Goal: Task Accomplishment & Management: Complete application form

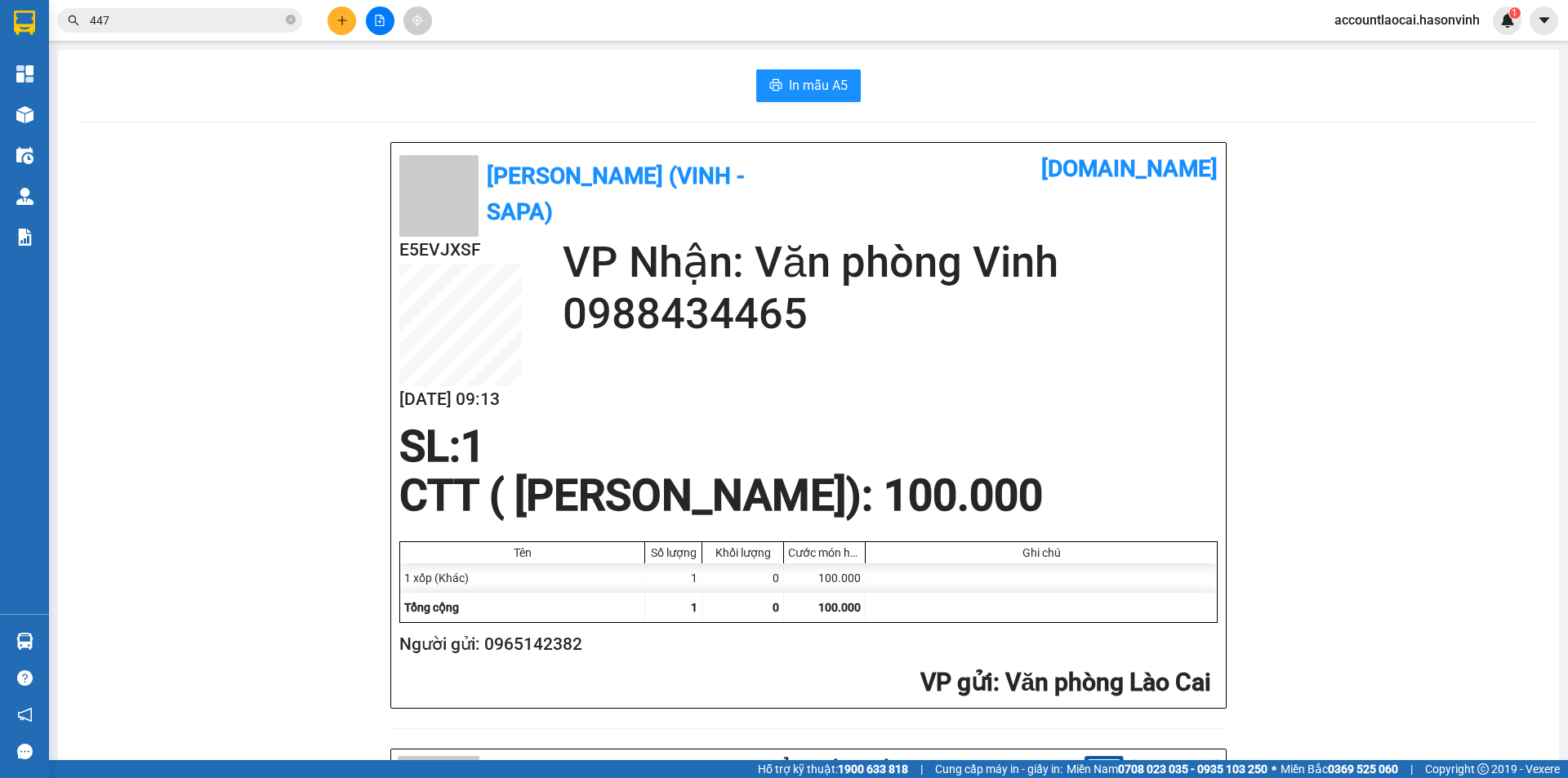
click at [342, 16] on icon "plus" at bounding box center [342, 20] width 12 height 12
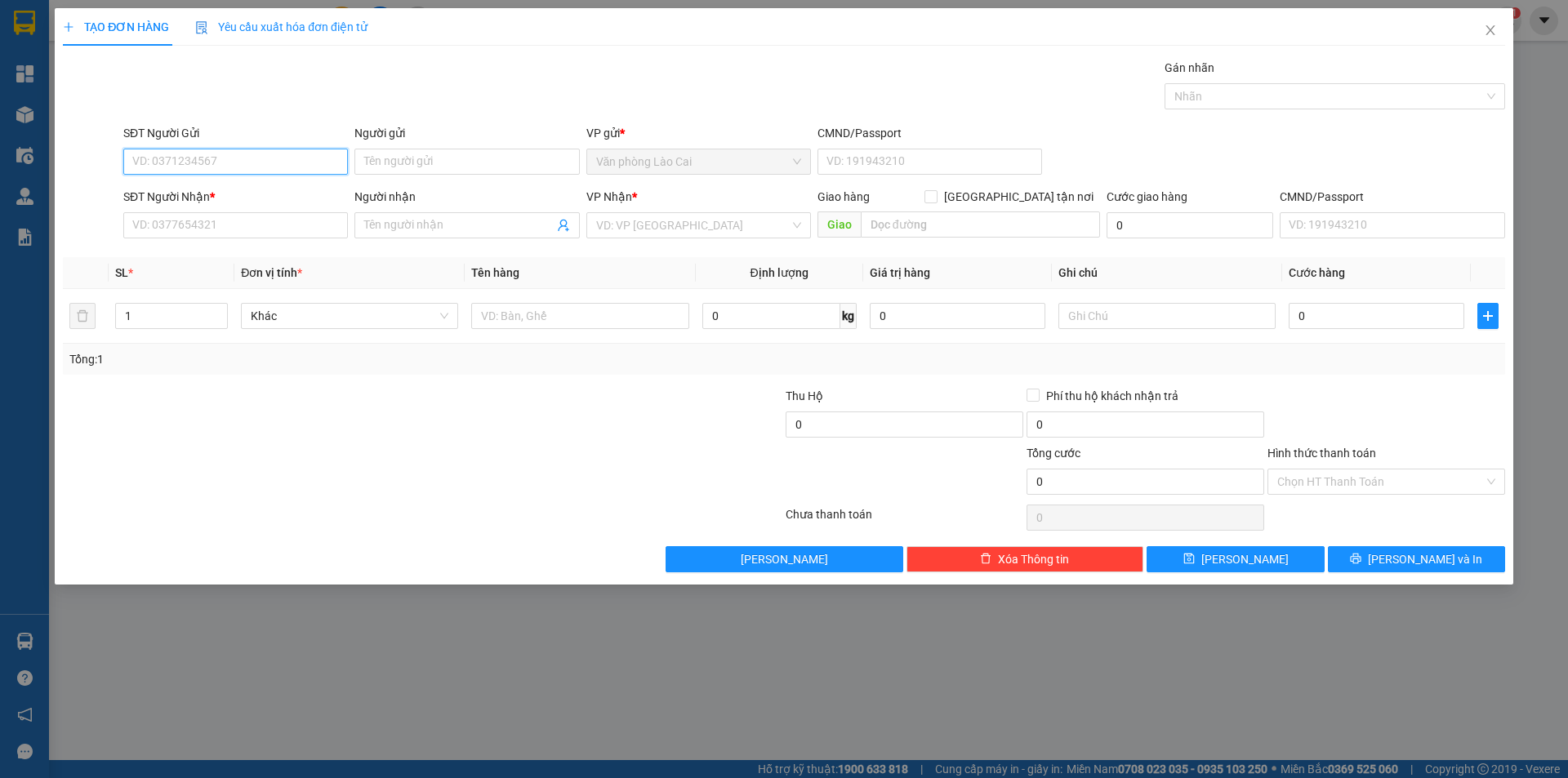
click at [201, 159] on input "SĐT Người Gửi" at bounding box center [235, 161] width 225 height 26
type input "0347815026"
click at [239, 196] on div "0347815026" at bounding box center [235, 194] width 205 height 18
type input "0984938657"
type input "hà tĩnh"
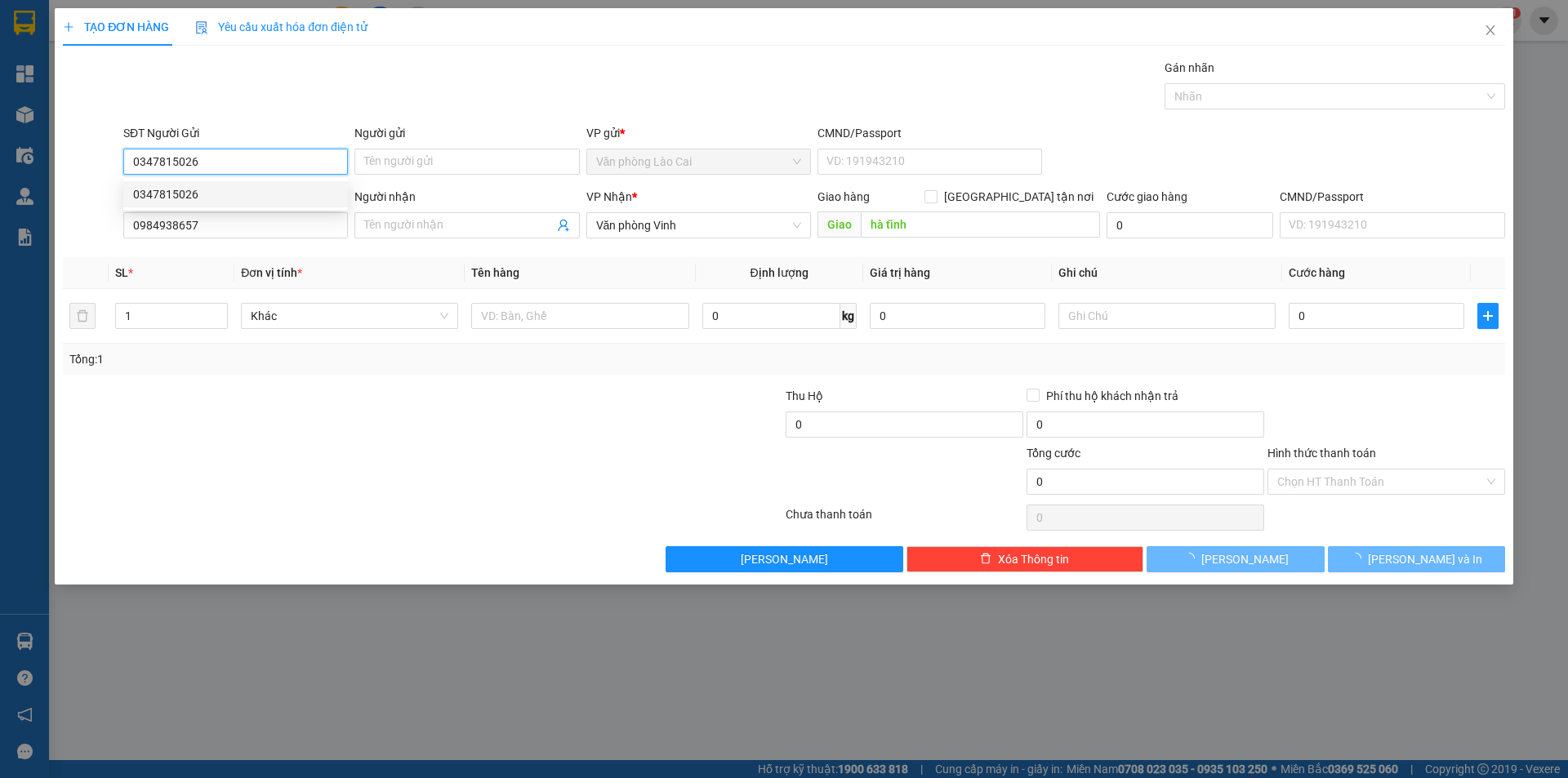
type input "70.000"
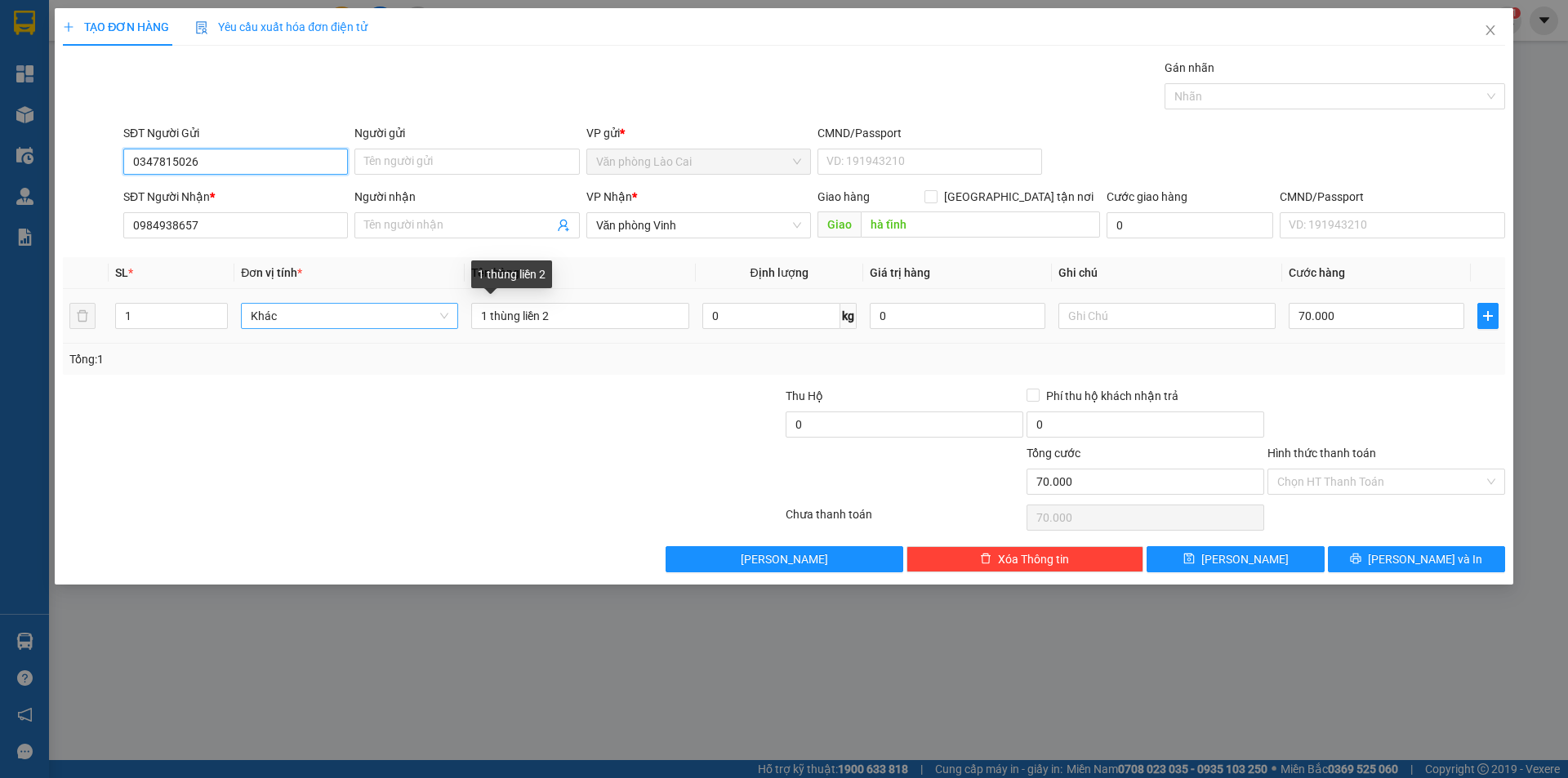
type input "0347815026"
drag, startPoint x: 440, startPoint y: 309, endPoint x: 408, endPoint y: 304, distance: 32.4
click at [408, 304] on tr "1 Khác 1 thùng liền 2 0 kg 0 70.000" at bounding box center [784, 317] width 1442 height 55
type input "kiện bọc hộp"
click at [1351, 320] on input "70.000" at bounding box center [1376, 315] width 176 height 26
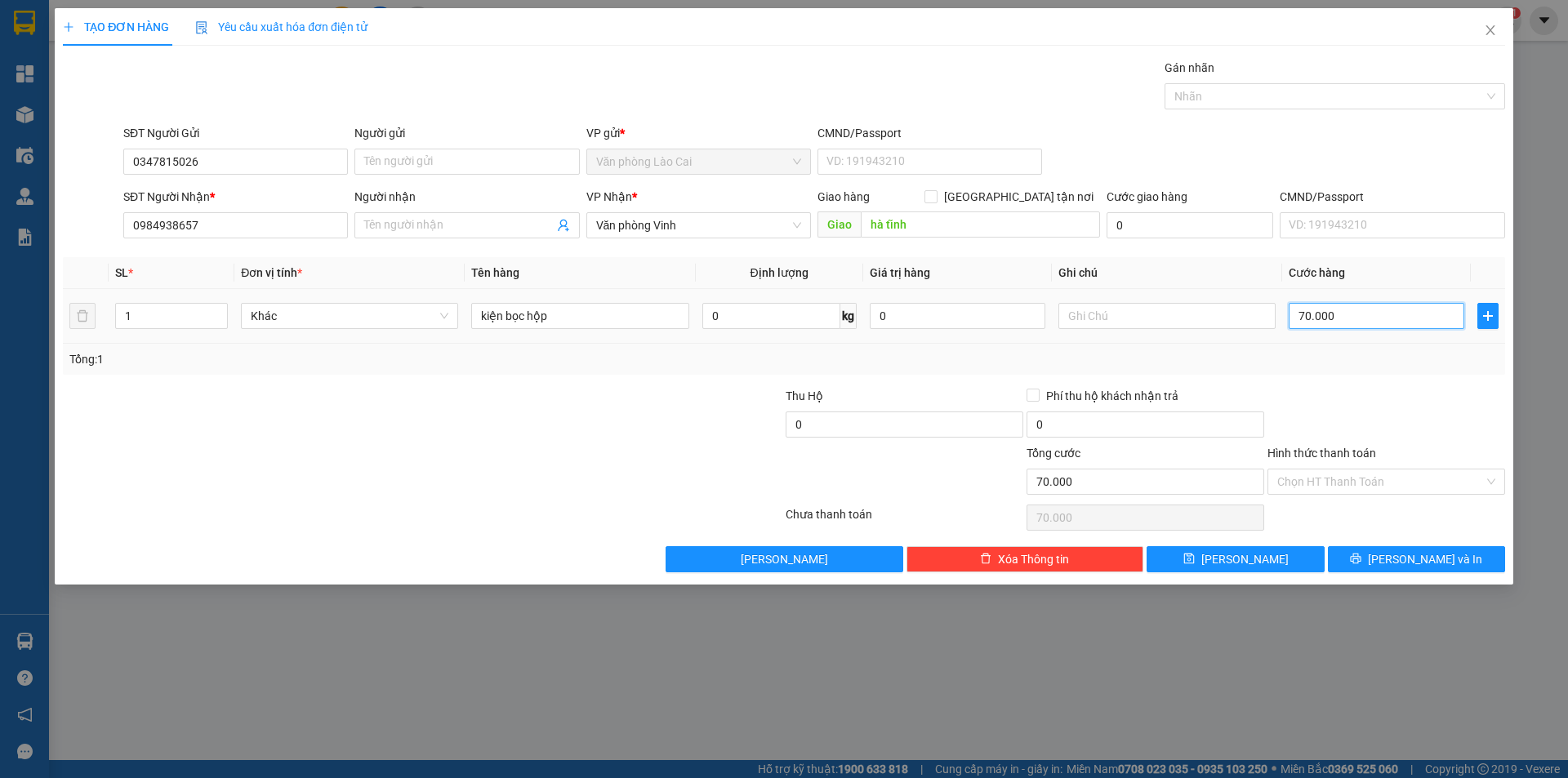
type input "8"
type input "80"
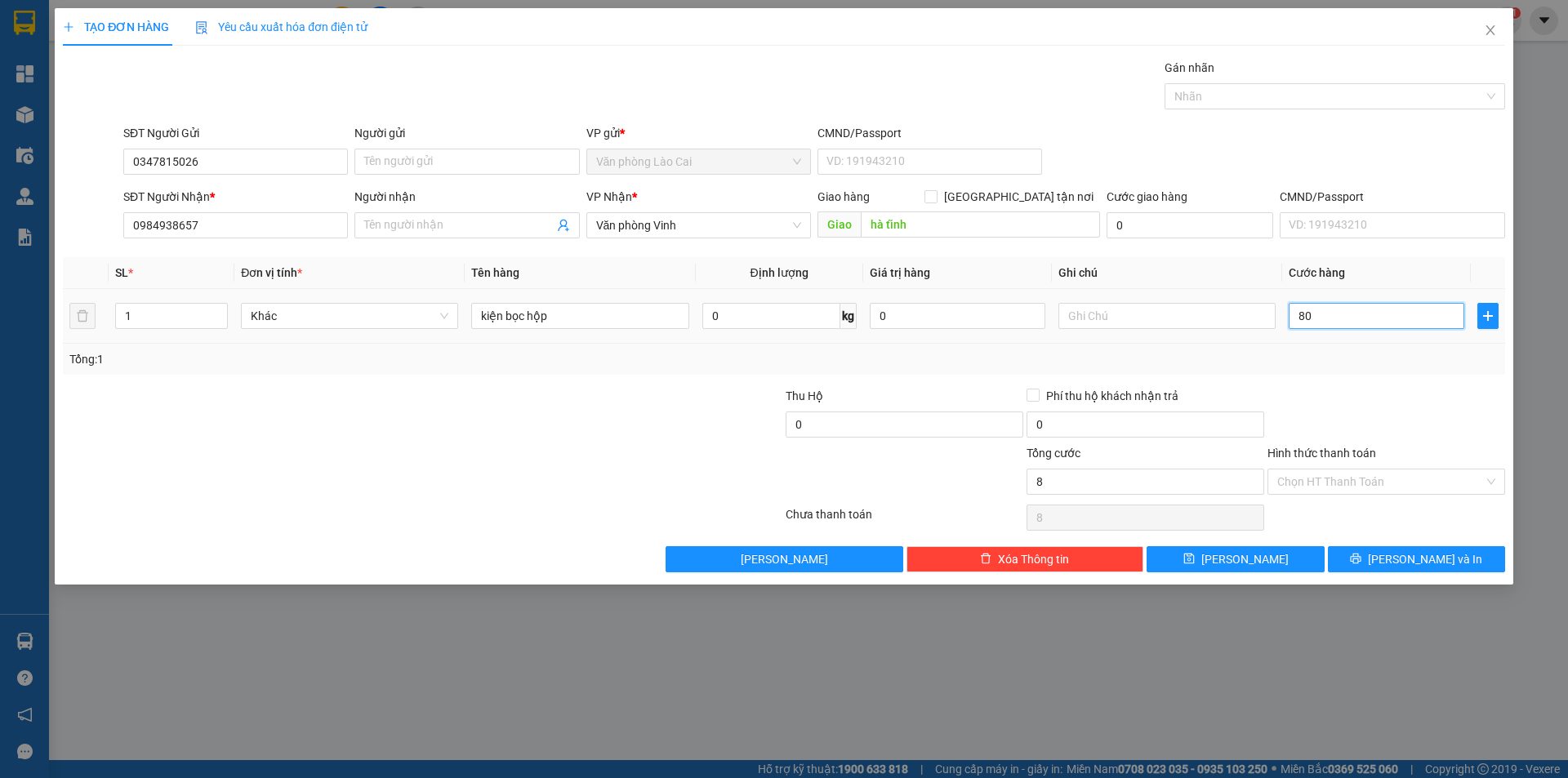
type input "80"
type input "800"
type input "8.000"
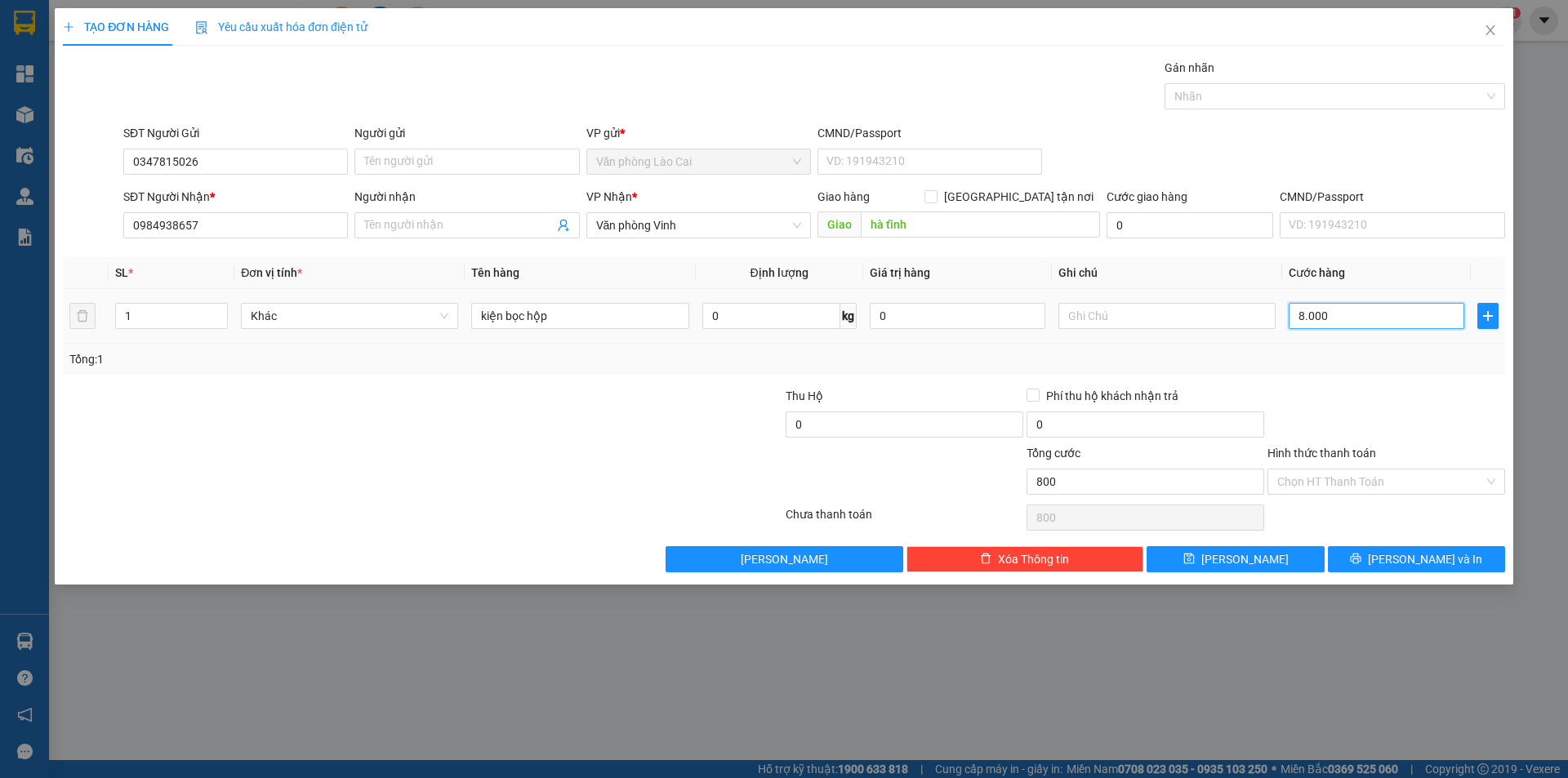
type input "8.000"
type input "80.000"
click at [1417, 554] on span "[PERSON_NAME] và In" at bounding box center [1424, 559] width 114 height 18
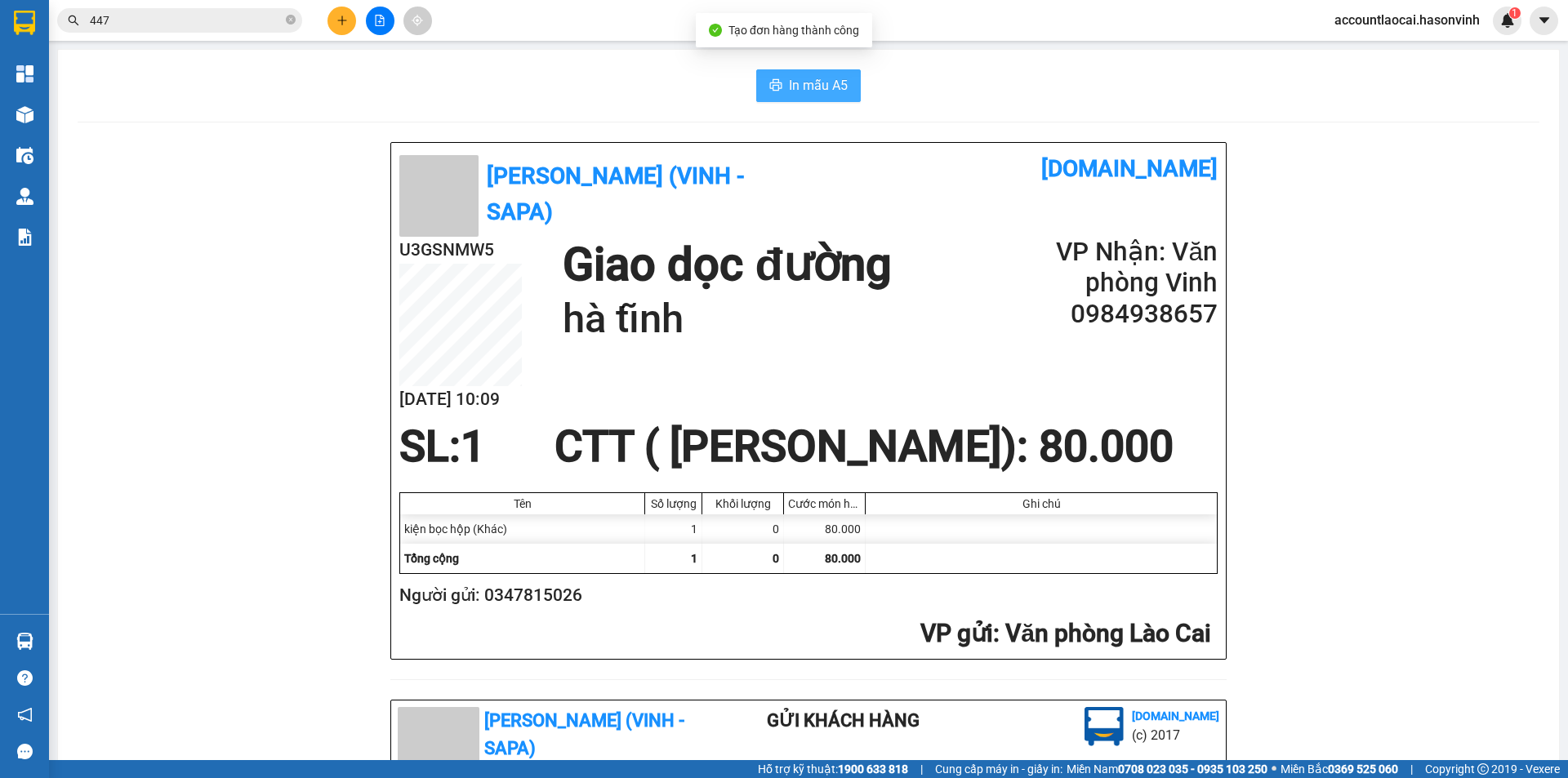
click at [830, 70] on button "In mẫu A5" at bounding box center [808, 85] width 105 height 33
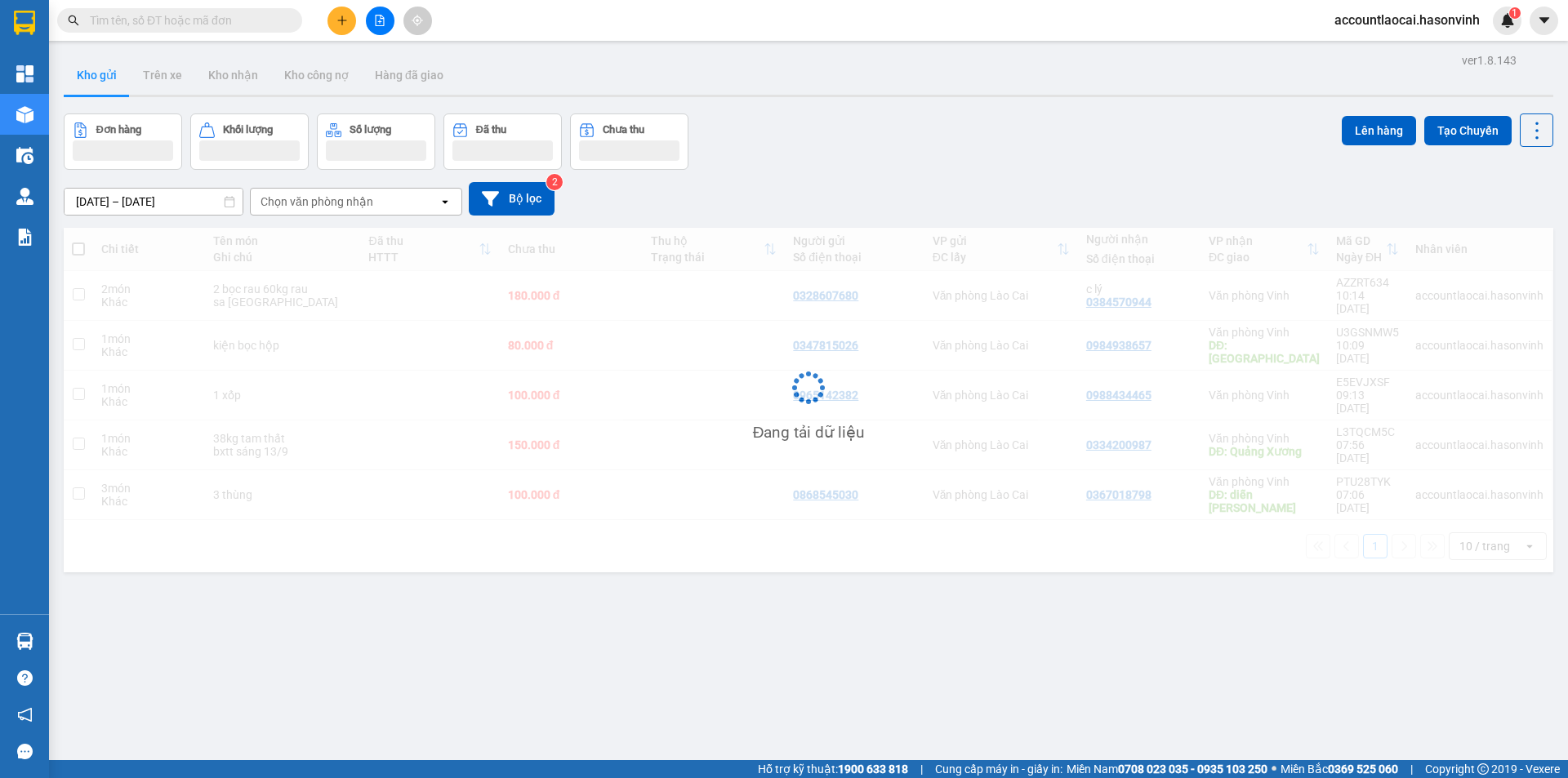
click at [343, 33] on button at bounding box center [342, 20] width 28 height 28
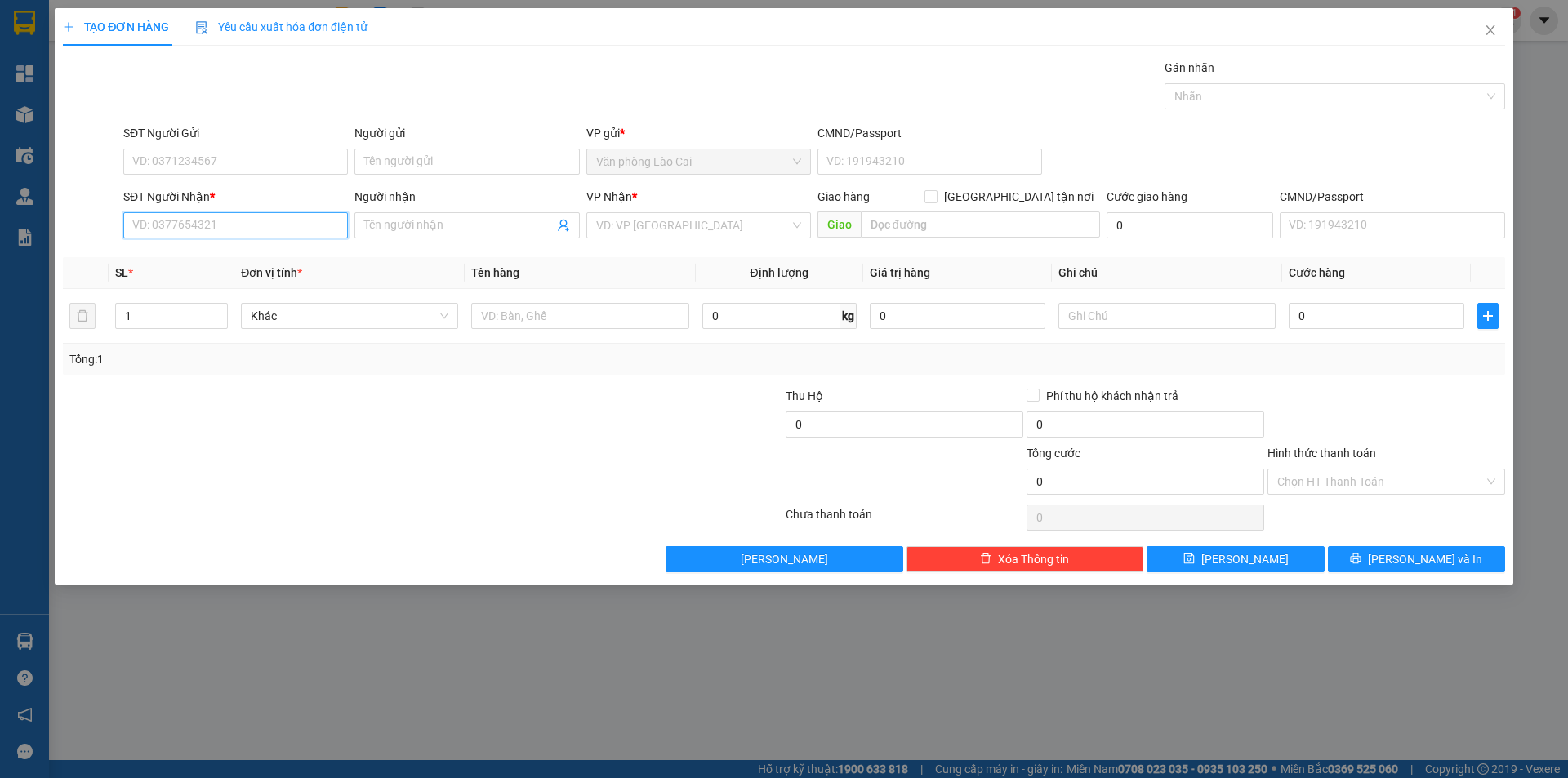
click at [261, 231] on input "SĐT Người Nhận *" at bounding box center [235, 224] width 225 height 26
click at [205, 148] on div "SĐT Người Gửi" at bounding box center [235, 137] width 225 height 25
click at [229, 160] on input "SĐT Người Gửi" at bounding box center [235, 161] width 225 height 26
type input "0916559699"
click at [185, 193] on div "0916559699" at bounding box center [235, 194] width 205 height 18
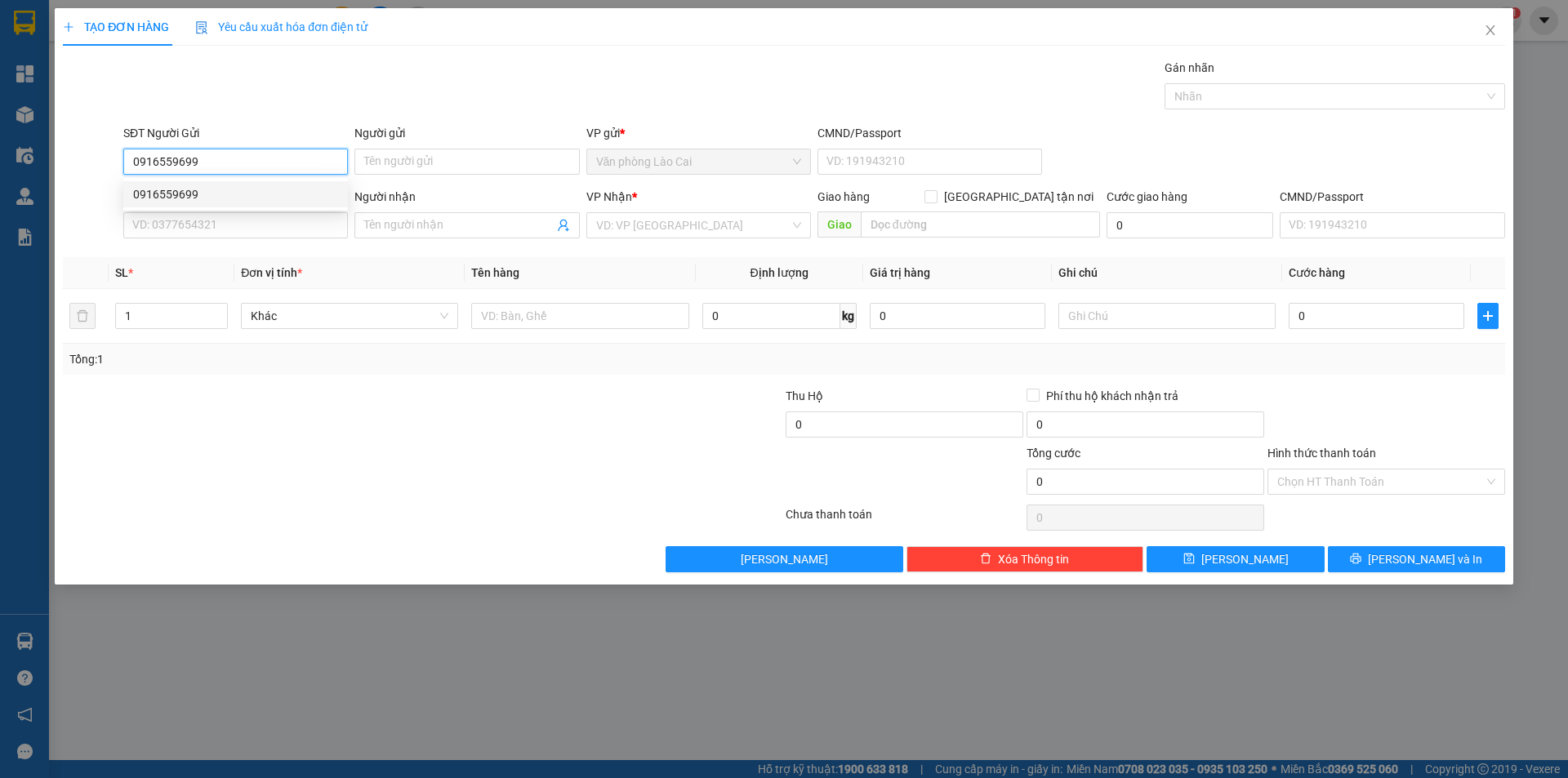
type input "0947504491"
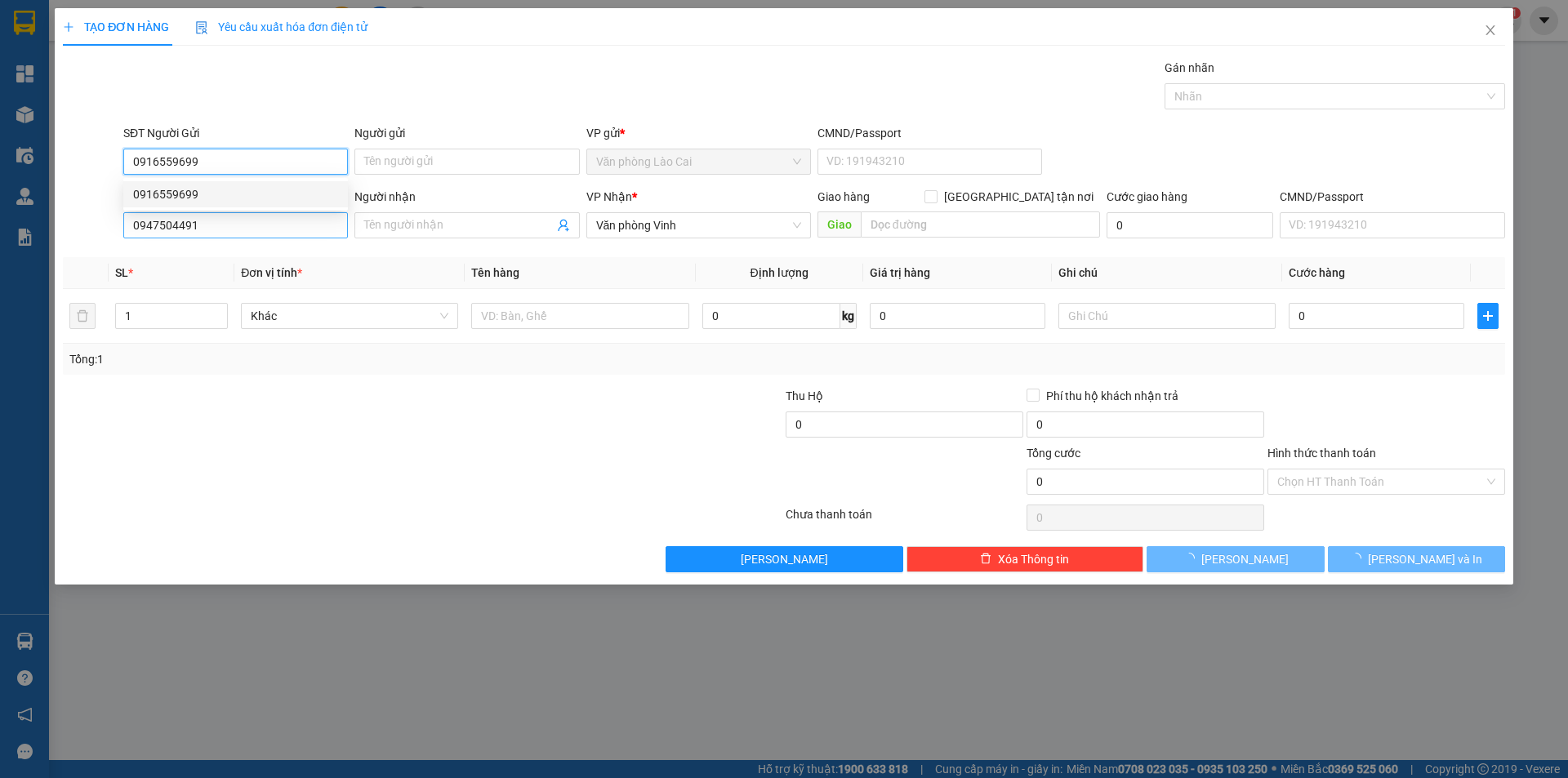
type input "50.000"
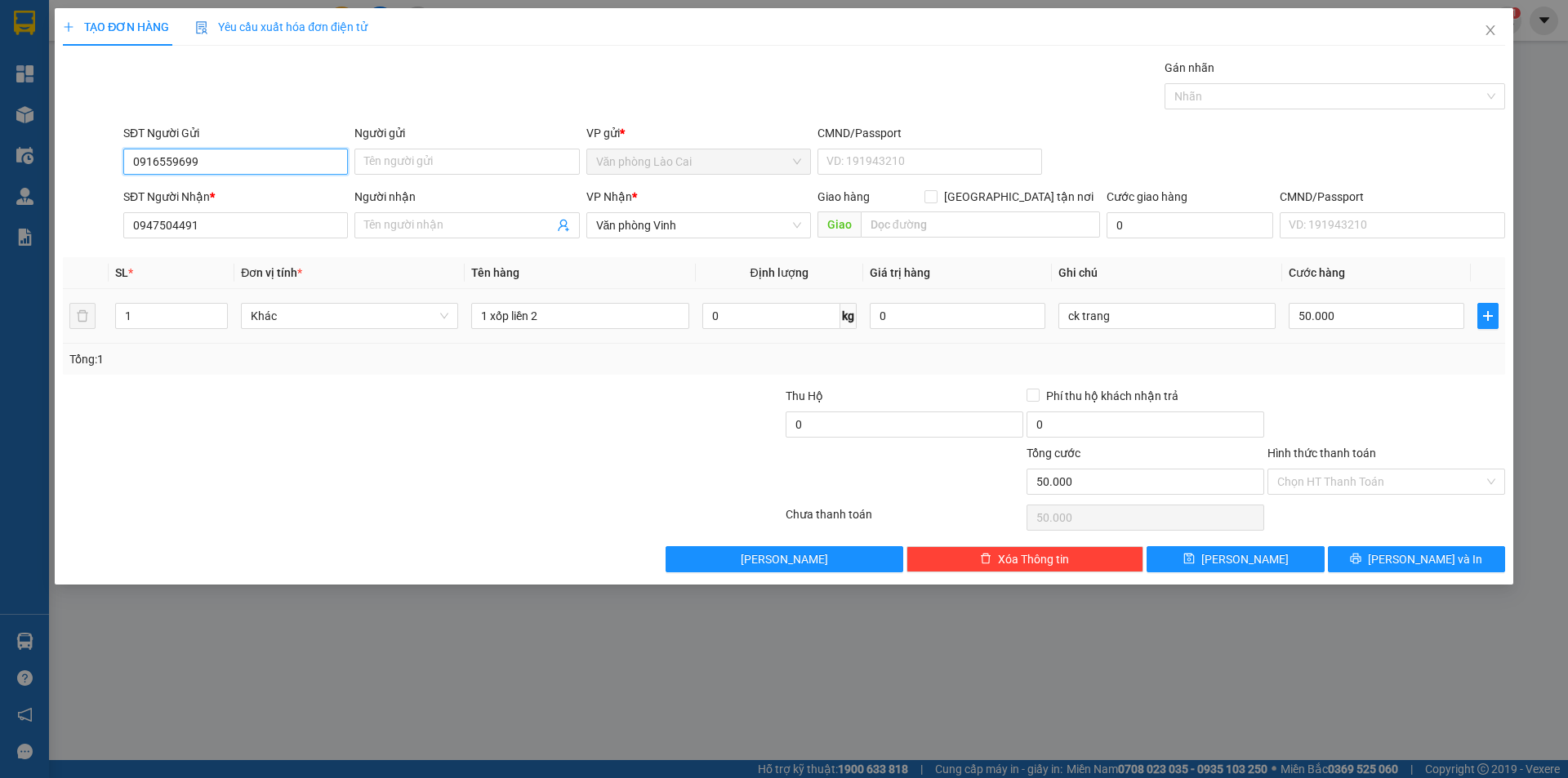
type input "0916559699"
drag, startPoint x: 1156, startPoint y: 334, endPoint x: 963, endPoint y: 339, distance: 193.1
click at [963, 339] on tr "1 Khác 1 xốp liền 2 0 kg 0 ck trang 50.000" at bounding box center [784, 317] width 1442 height 55
click at [1299, 381] on div "Transit Pickup Surcharge Ids Transit Deliver Surcharge Ids Transit Deliver Surc…" at bounding box center [784, 315] width 1442 height 514
drag, startPoint x: 1163, startPoint y: 331, endPoint x: 1054, endPoint y: 327, distance: 109.1
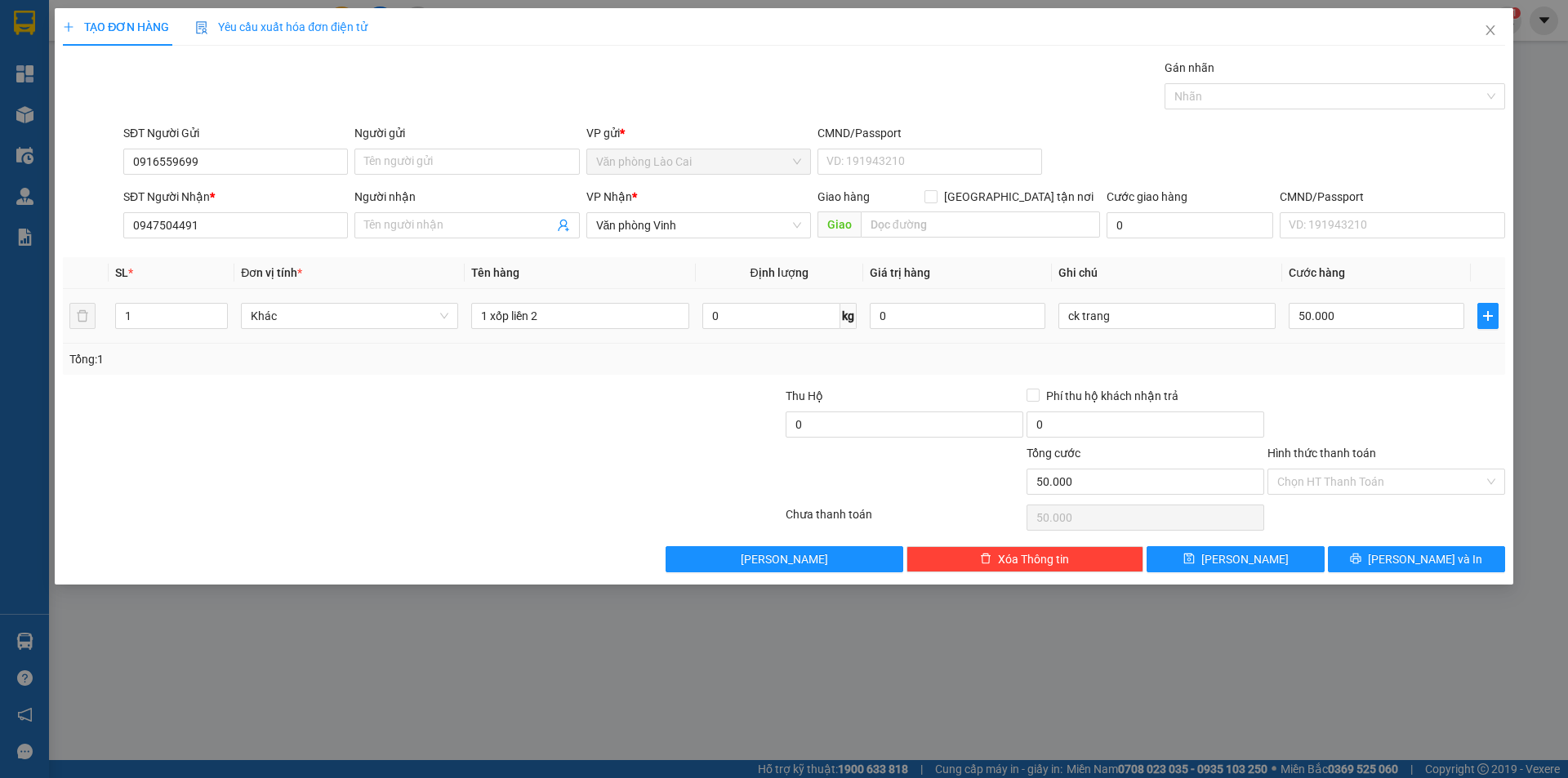
click at [1054, 327] on td "ck trang" at bounding box center [1166, 317] width 230 height 55
click at [1131, 323] on input "ck trang" at bounding box center [1167, 315] width 217 height 26
click at [1132, 319] on input "ck trang" at bounding box center [1167, 315] width 217 height 26
click at [1122, 313] on input "ck trang" at bounding box center [1167, 315] width 217 height 26
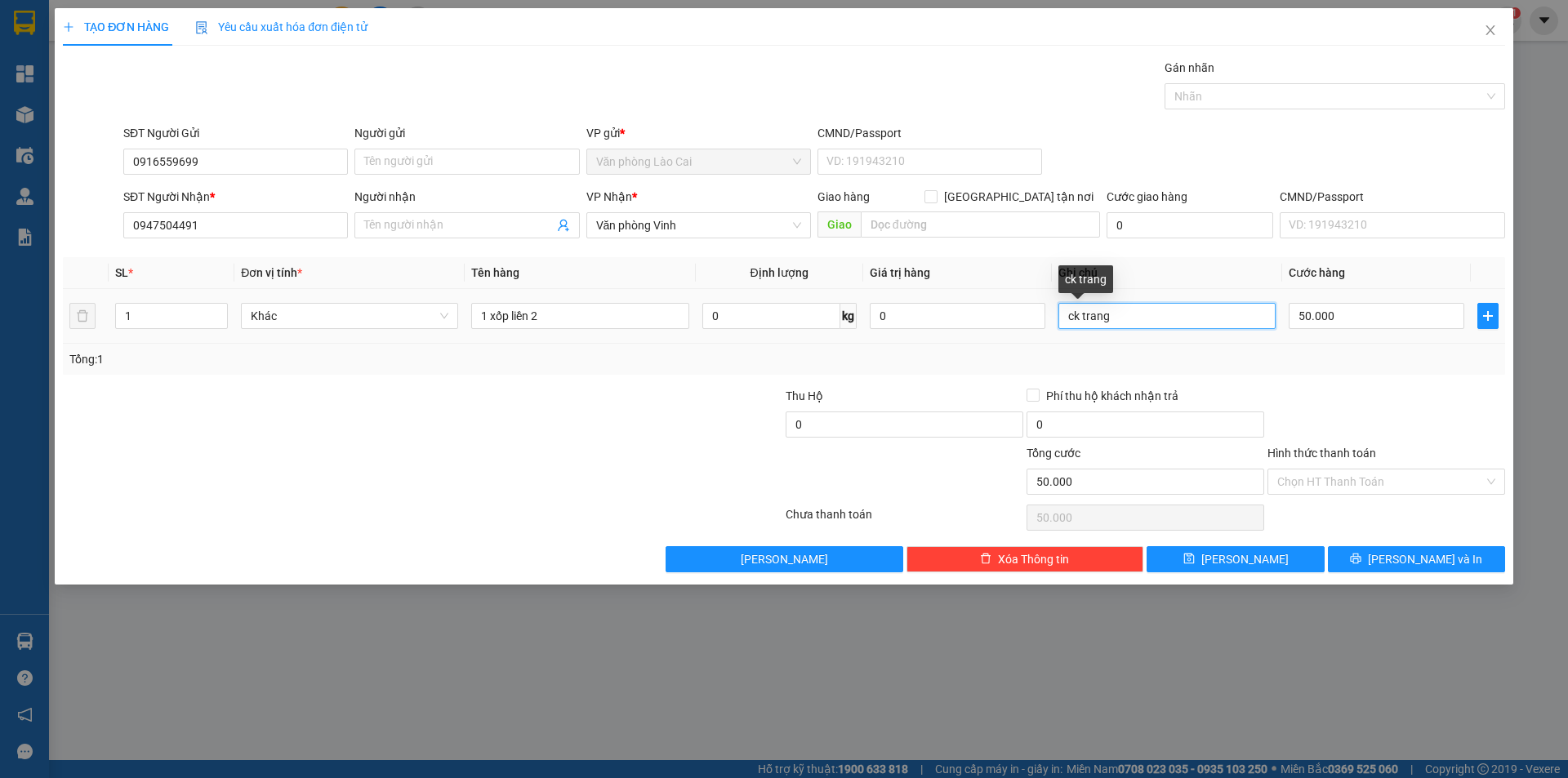
click at [1095, 316] on input "ck trang" at bounding box center [1167, 315] width 217 height 26
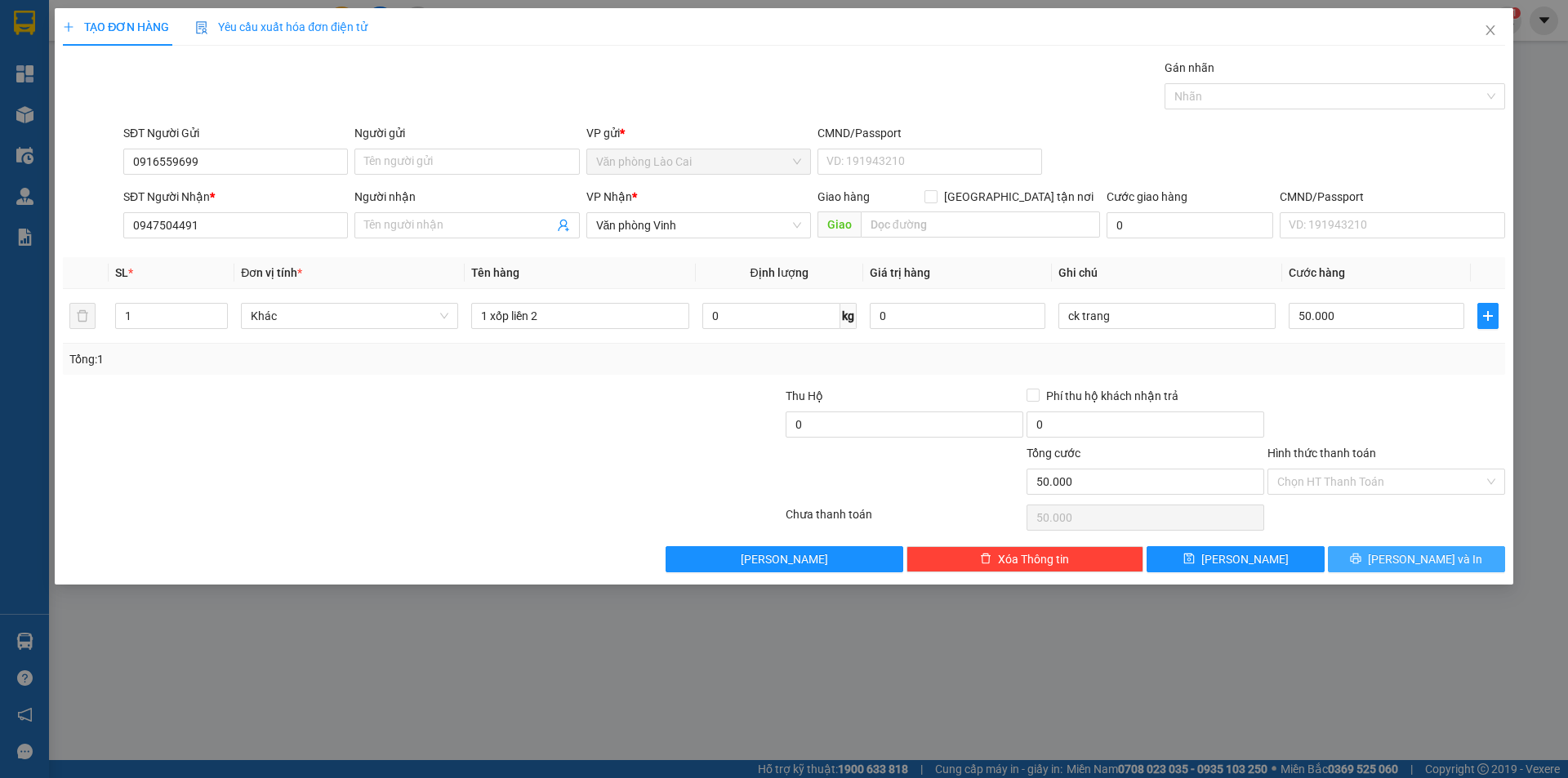
click at [1391, 547] on button "[PERSON_NAME] và In" at bounding box center [1416, 559] width 177 height 26
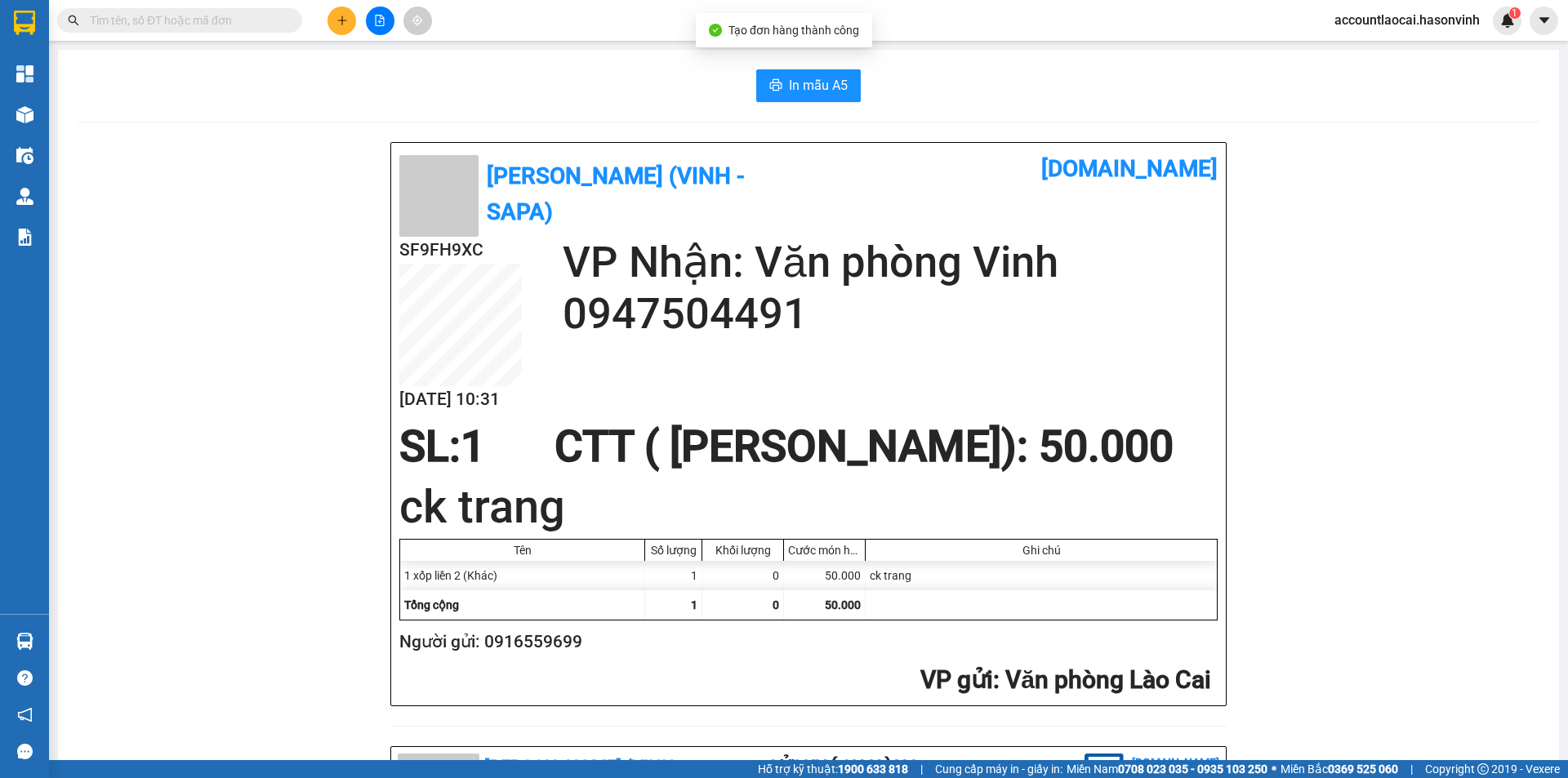
click at [792, 110] on div "In mẫu A5 Hà Sơn (Vinh - Sapa) [DOMAIN_NAME] SF9FH9XC [DATE] 10:31 VP Nhận: Văn…" at bounding box center [808, 718] width 1501 height 1336
click at [804, 87] on span "In mẫu A5" at bounding box center [818, 85] width 59 height 20
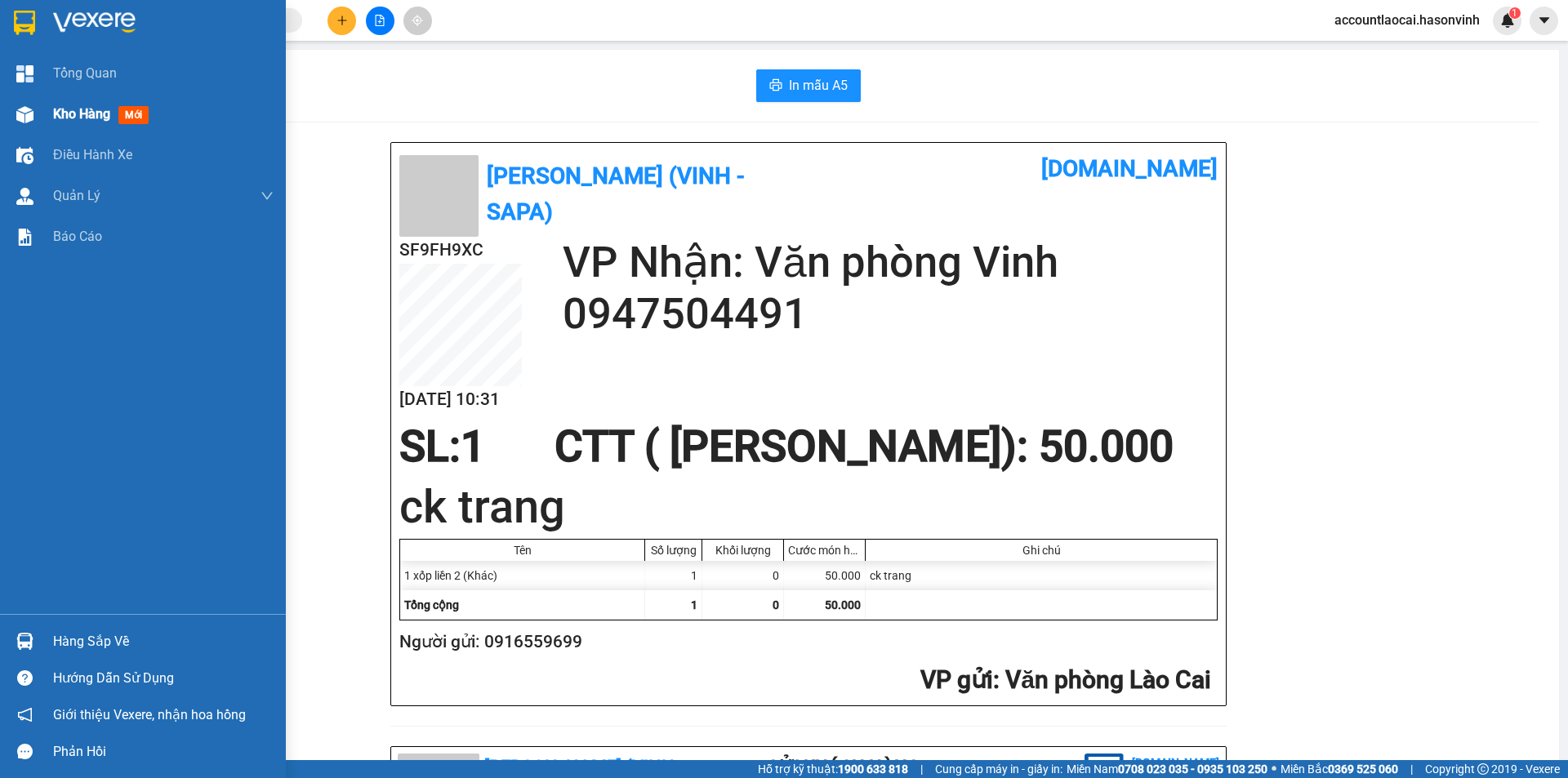
click at [86, 115] on span "Kho hàng" at bounding box center [82, 114] width 57 height 15
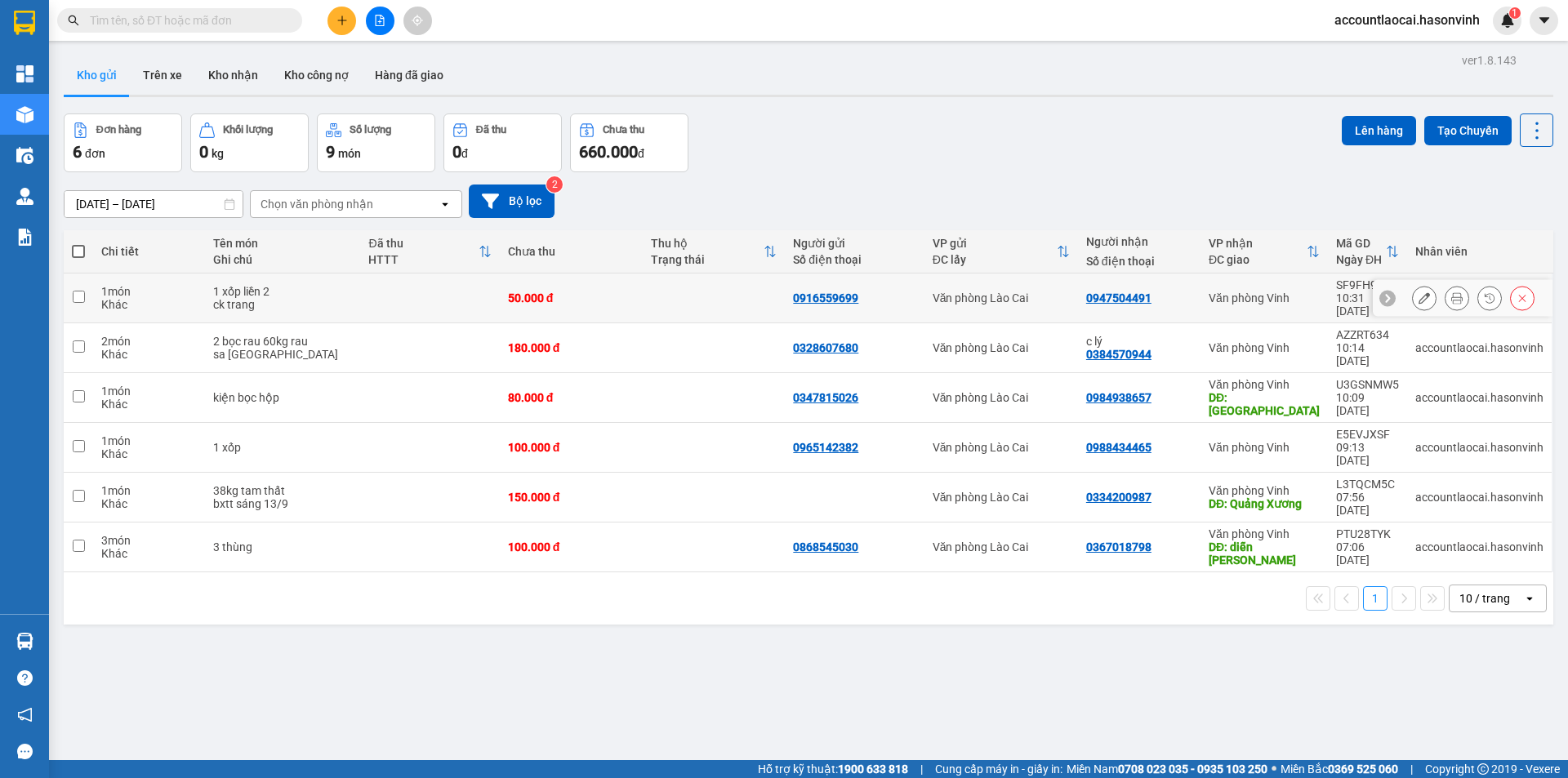
click at [1418, 292] on icon at bounding box center [1423, 297] width 12 height 12
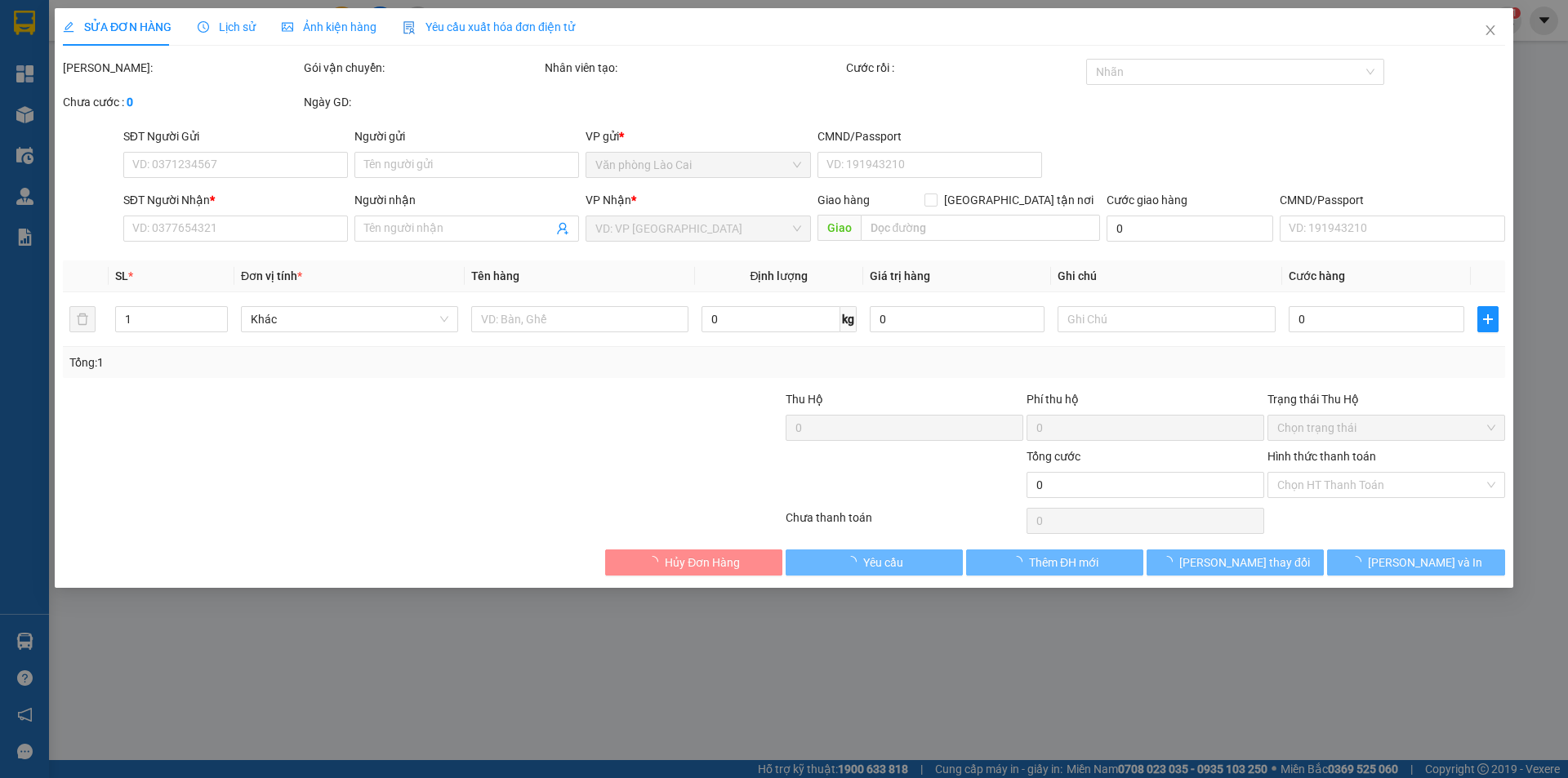
type input "0916559699"
type input "0947504491"
type input "50.000"
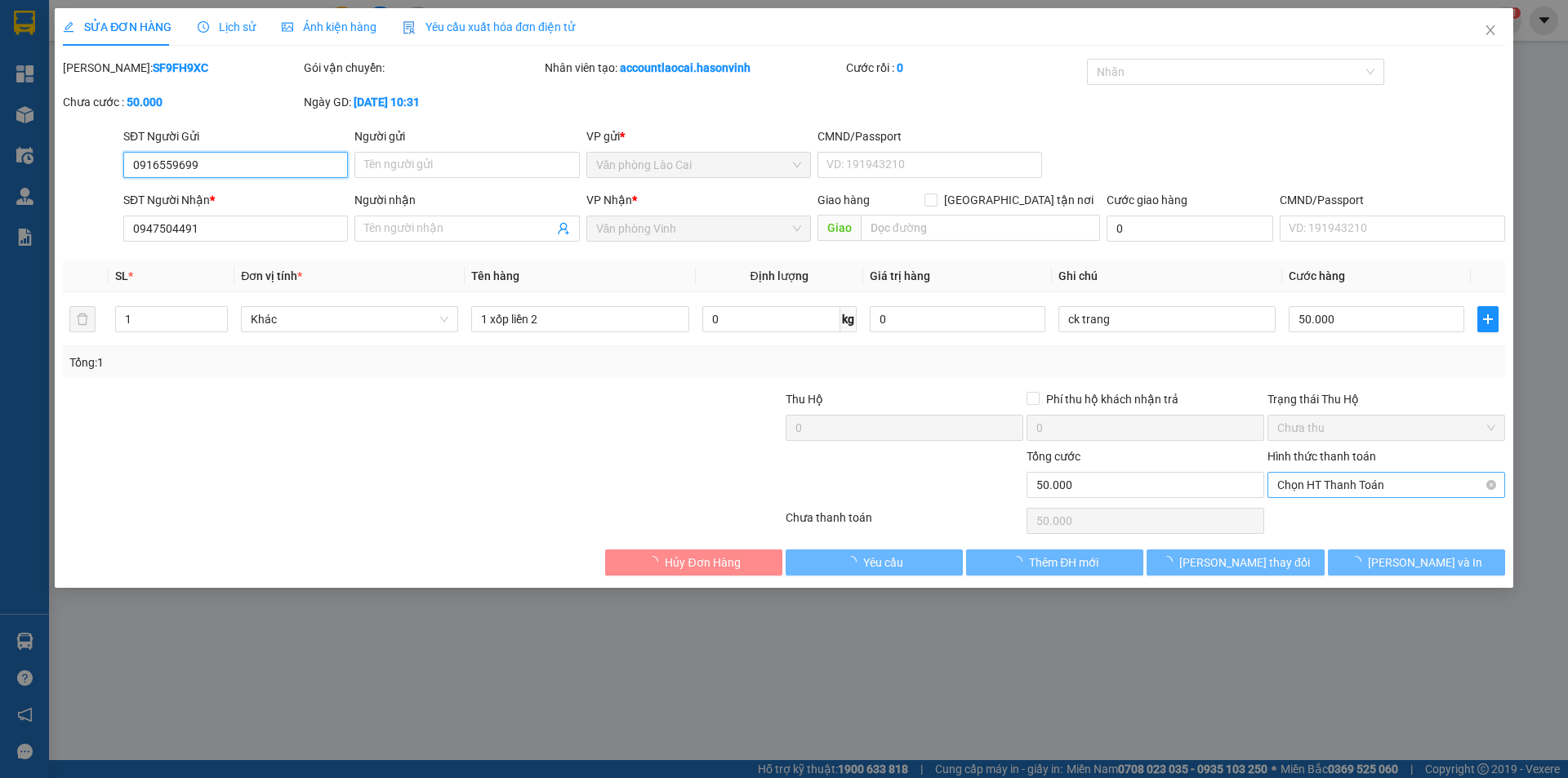
click at [1363, 484] on span "Chọn HT Thanh Toán" at bounding box center [1386, 485] width 218 height 25
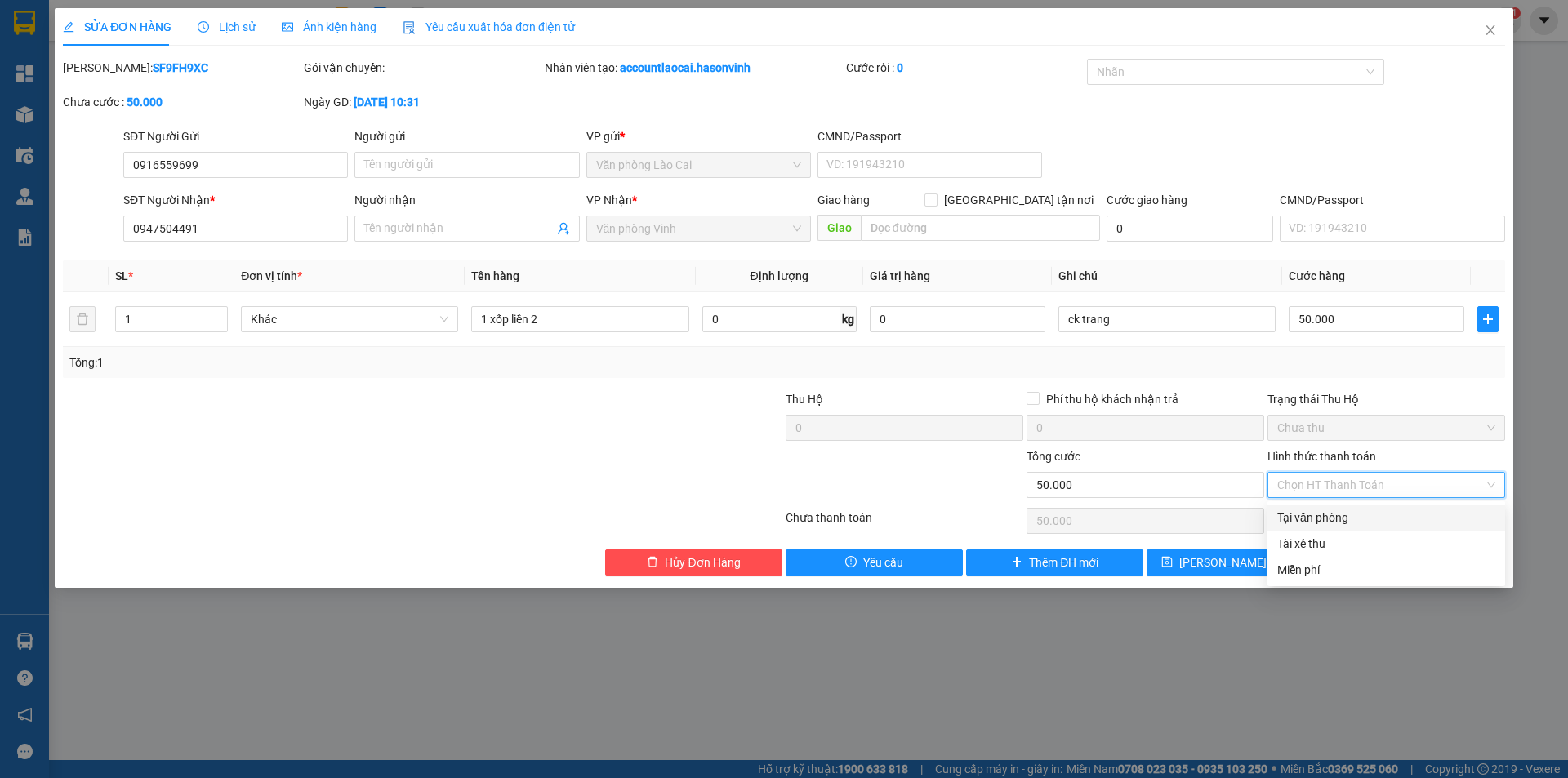
click at [1358, 506] on div "Tại văn phòng" at bounding box center [1386, 517] width 238 height 26
type input "0"
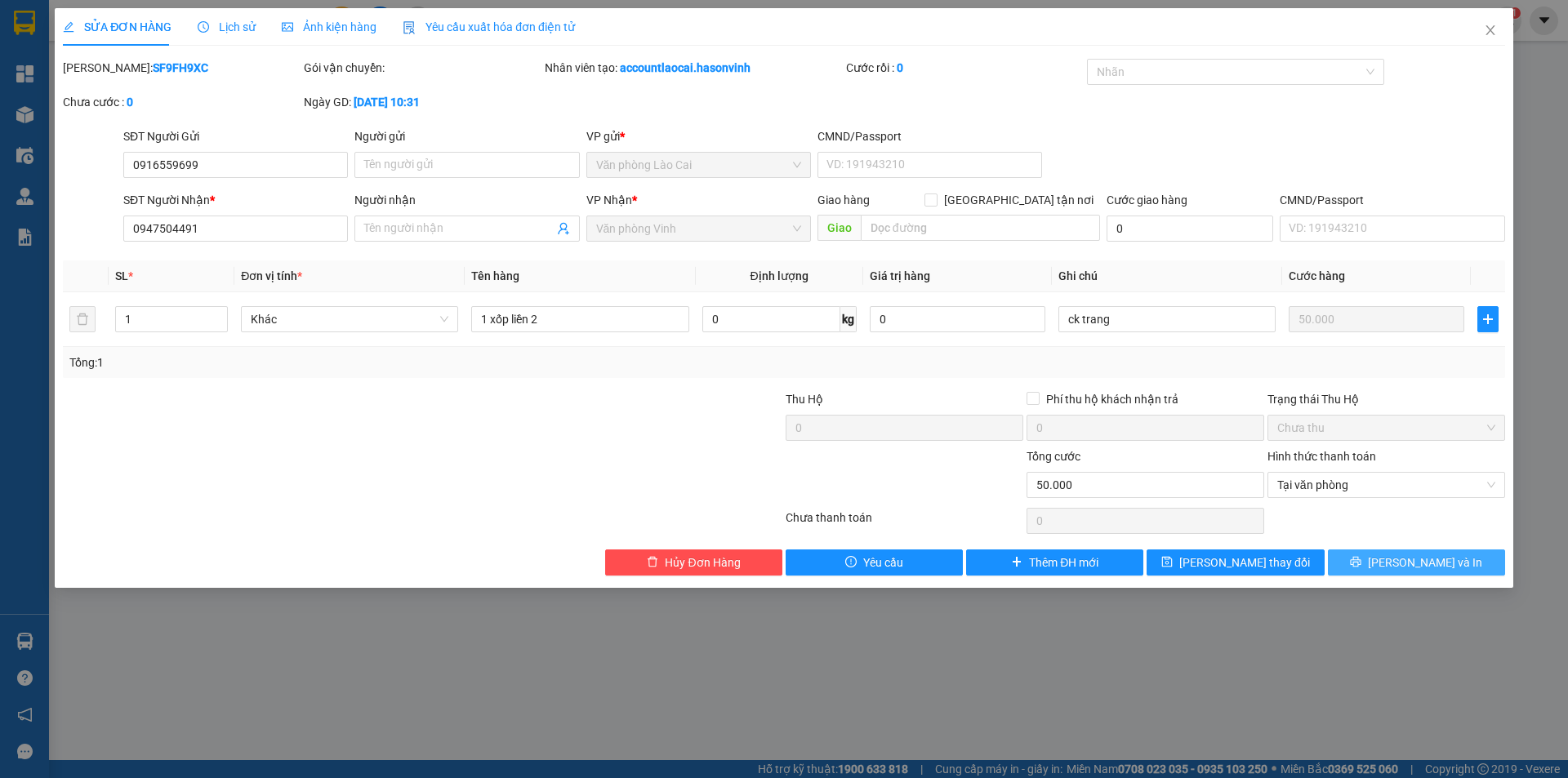
click at [1378, 565] on button "[PERSON_NAME] và In" at bounding box center [1416, 562] width 177 height 26
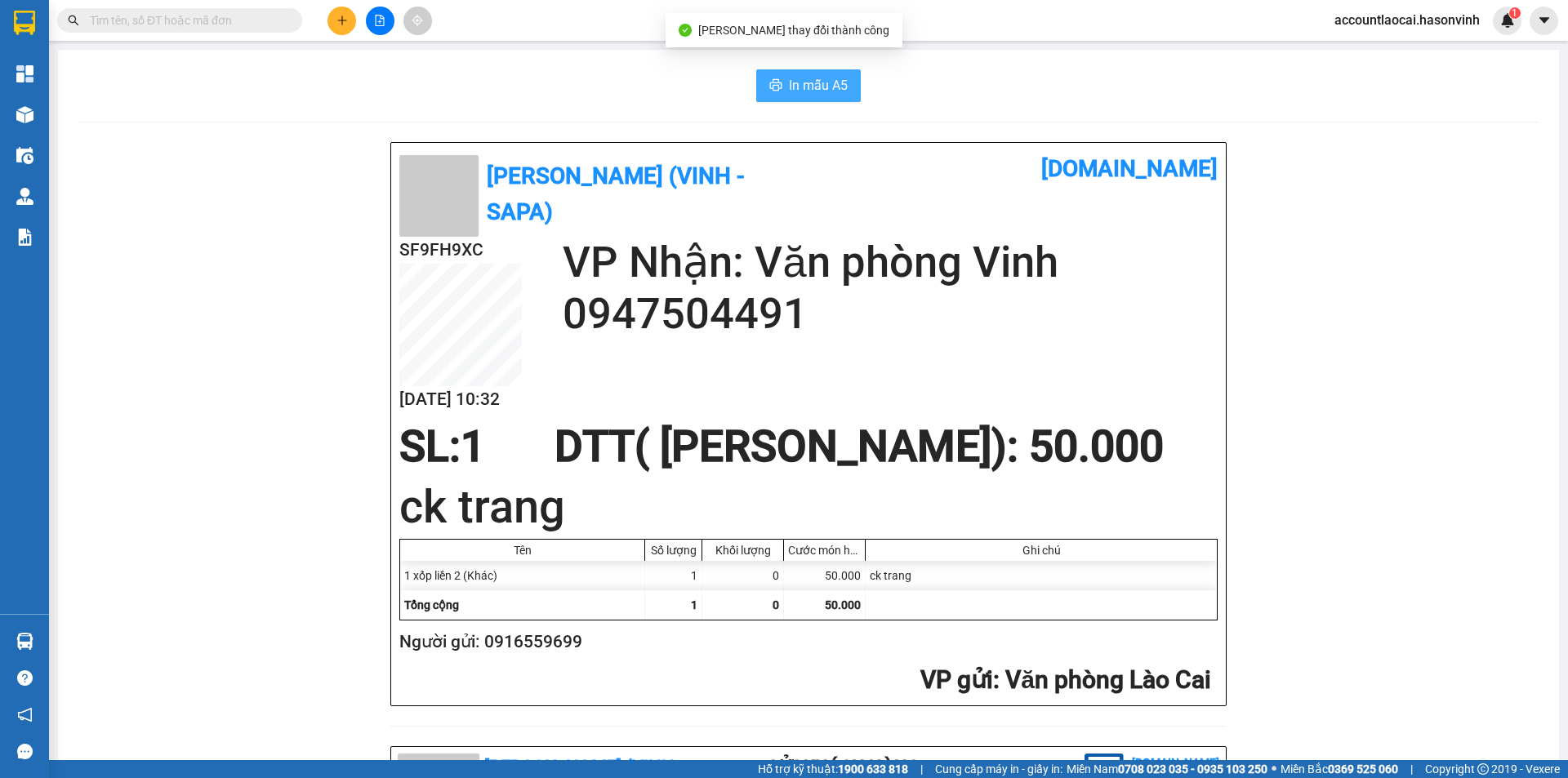
click at [835, 92] on span "In mẫu A5" at bounding box center [818, 85] width 59 height 20
click at [793, 90] on span "In mẫu A5" at bounding box center [818, 85] width 59 height 20
